Goal: Information Seeking & Learning: Learn about a topic

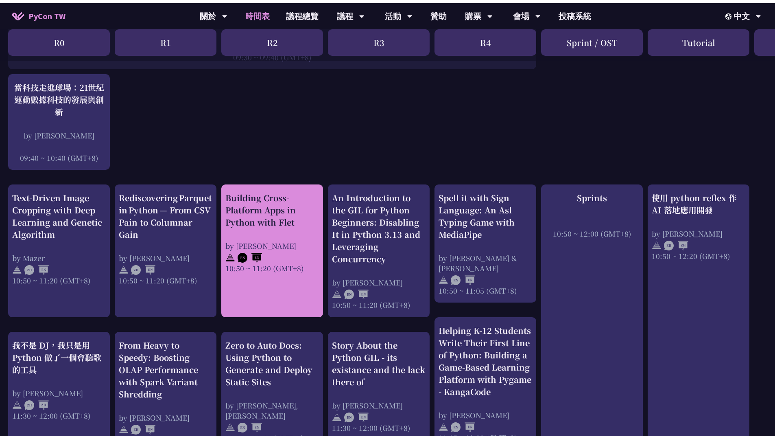
scroll to position [204, 0]
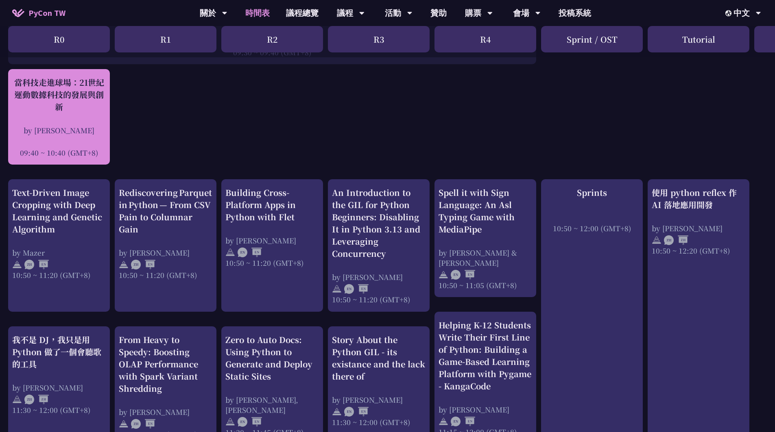
click at [105, 107] on div "當科技走進球場：21世紀運動數據科技的發展與創新" at bounding box center [59, 94] width 94 height 37
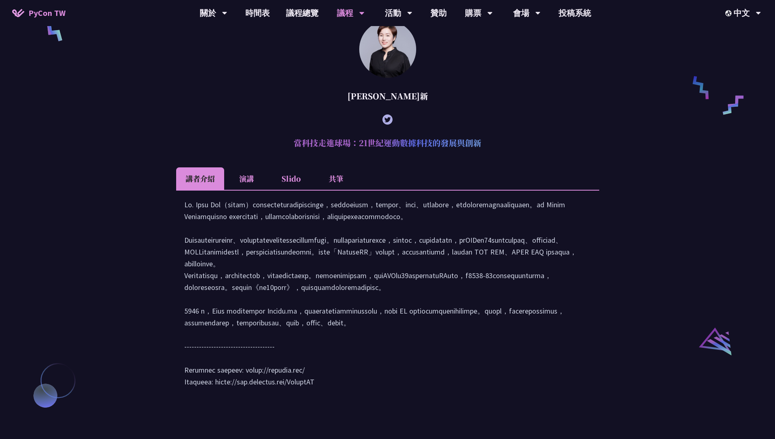
scroll to position [699, 0]
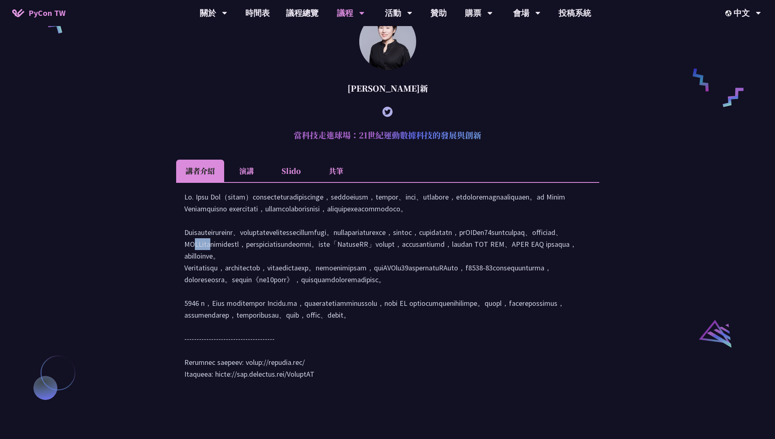
drag, startPoint x: 416, startPoint y: 279, endPoint x: 430, endPoint y: 278, distance: 13.9
click at [430, 278] on div at bounding box center [387, 289] width 407 height 197
click at [537, 310] on div at bounding box center [387, 289] width 407 height 197
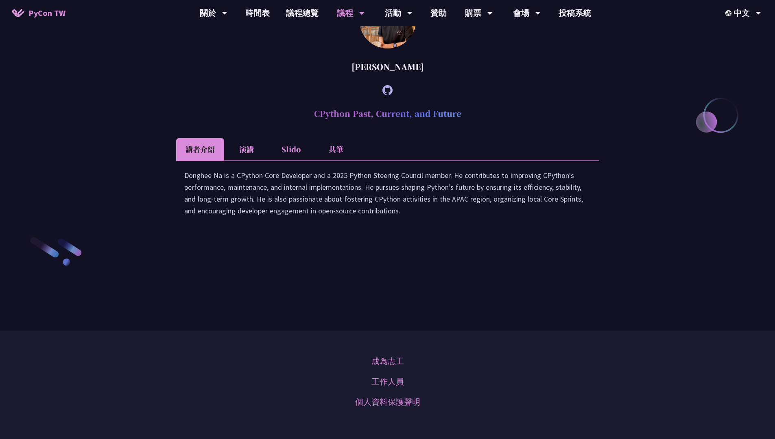
scroll to position [749, 0]
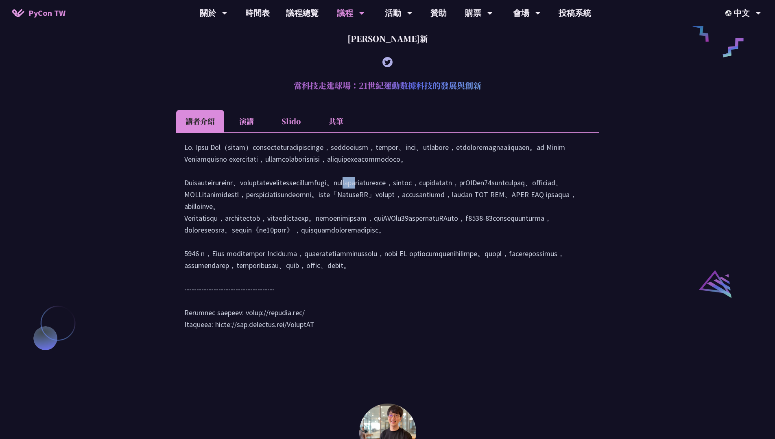
drag, startPoint x: 345, startPoint y: 219, endPoint x: 373, endPoint y: 218, distance: 28.5
click at [373, 218] on div at bounding box center [387, 239] width 407 height 197
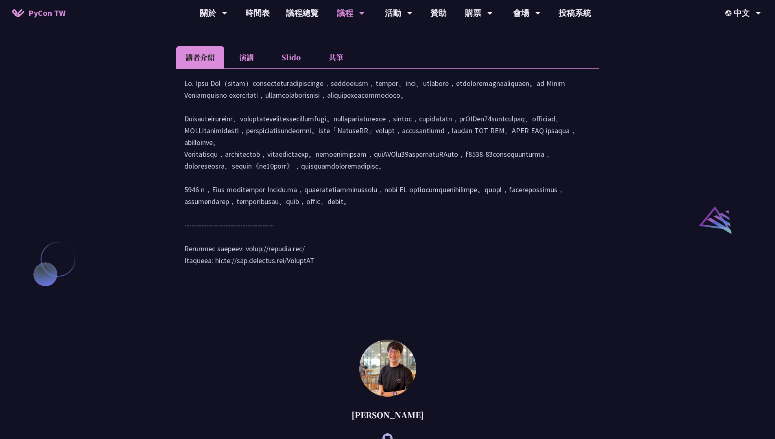
scroll to position [898, 0]
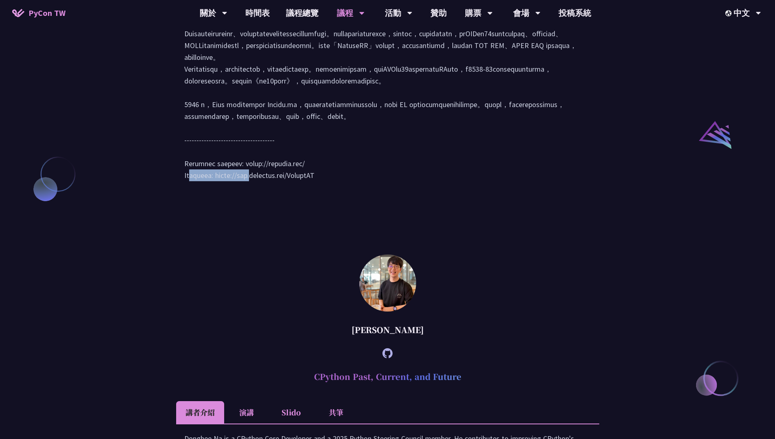
drag, startPoint x: 301, startPoint y: 236, endPoint x: 241, endPoint y: 235, distance: 60.2
click at [241, 189] on div at bounding box center [387, 90] width 407 height 197
copy div "[URL][DOMAIN_NAME]"
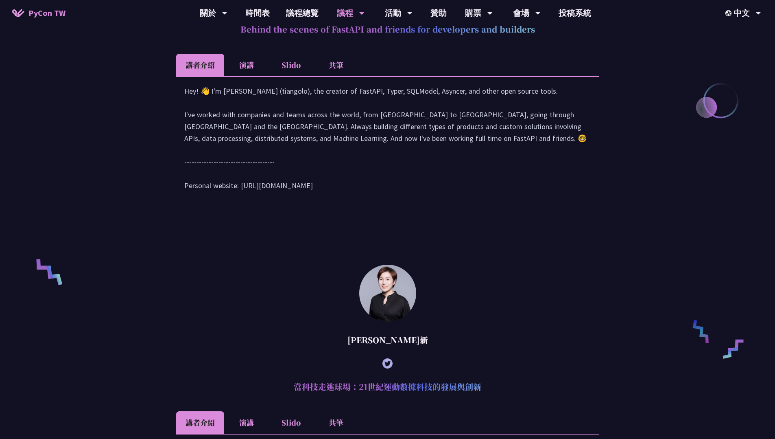
scroll to position [556, 0]
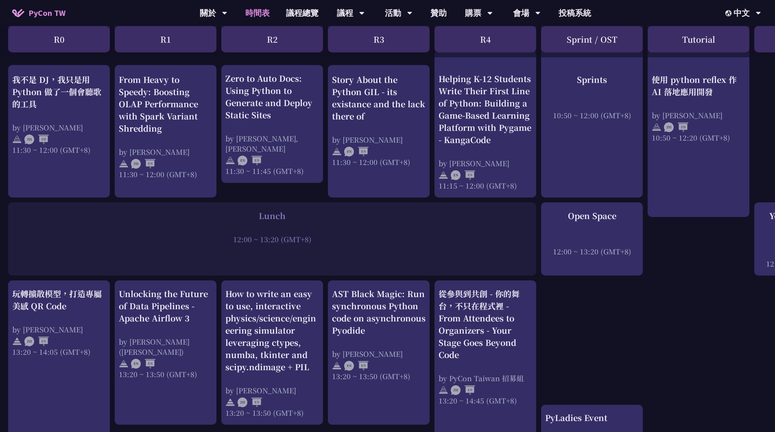
scroll to position [466, 0]
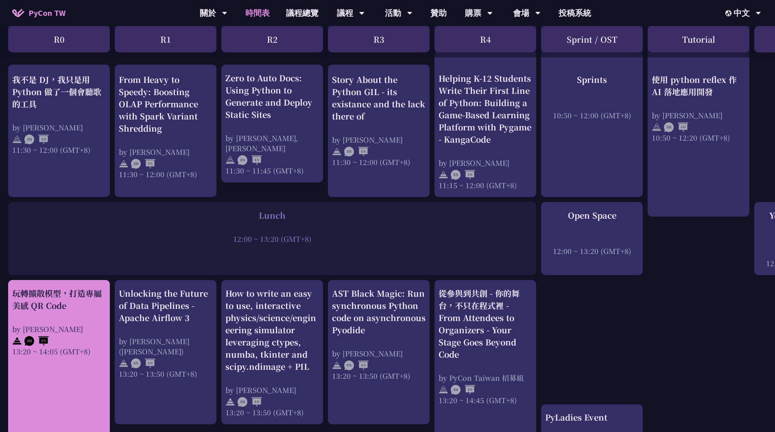
click at [52, 321] on div "玩轉擴散模型，打造專屬美感 QR Code by Jiawei 13:20 ~ 14:05 (GMT+8)" at bounding box center [59, 322] width 94 height 69
